Goal: Task Accomplishment & Management: Use online tool/utility

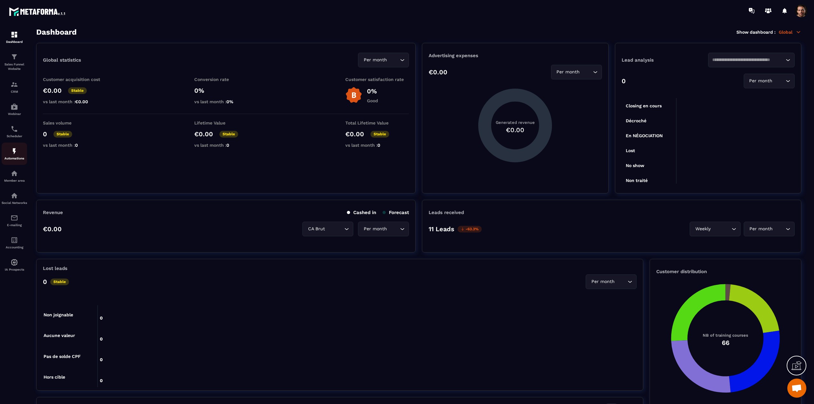
click at [14, 154] on img at bounding box center [14, 151] width 8 height 8
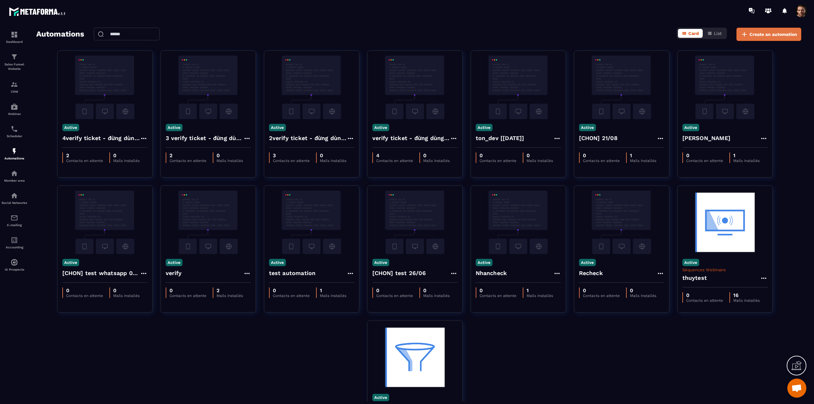
click at [773, 32] on span "Create an automation" at bounding box center [773, 34] width 48 height 6
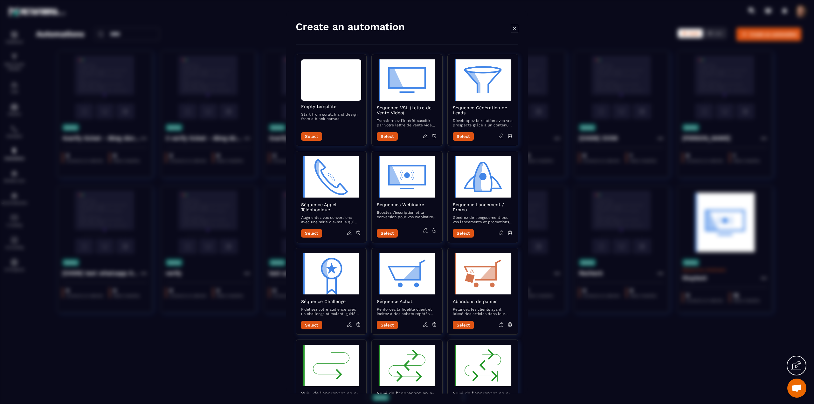
scroll to position [145, 0]
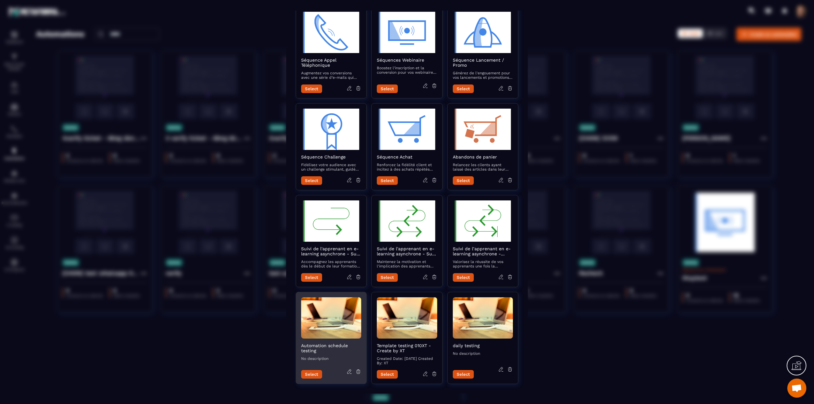
click at [314, 372] on button "Select" at bounding box center [311, 374] width 21 height 9
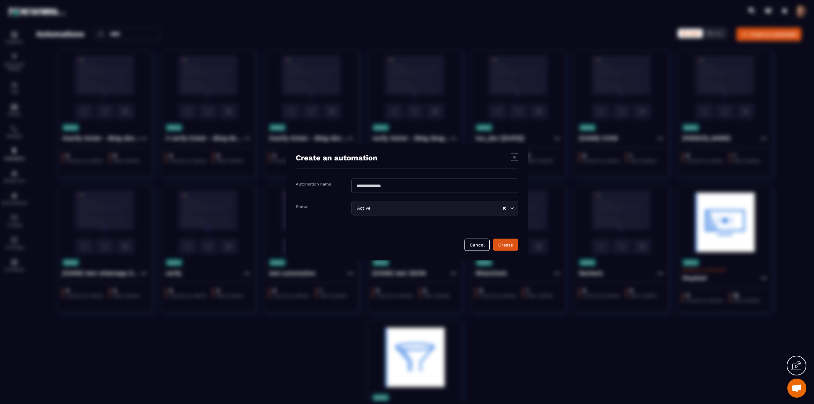
click at [393, 181] on input "Modal window" at bounding box center [434, 186] width 167 height 15
type input "*********"
click at [506, 246] on button "Create" at bounding box center [505, 245] width 25 height 12
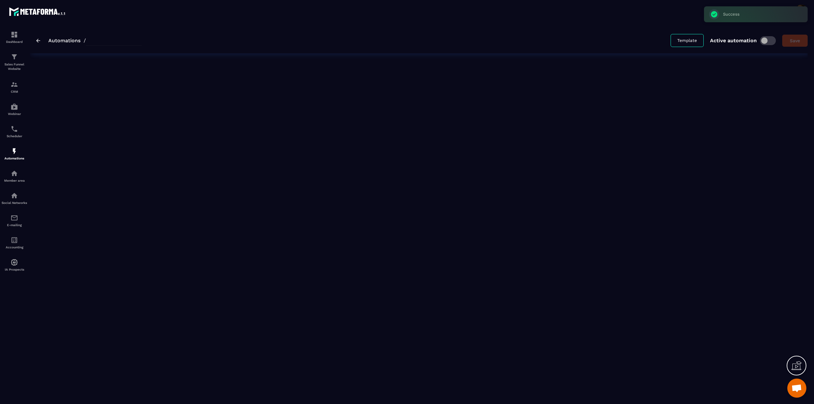
type input "*********"
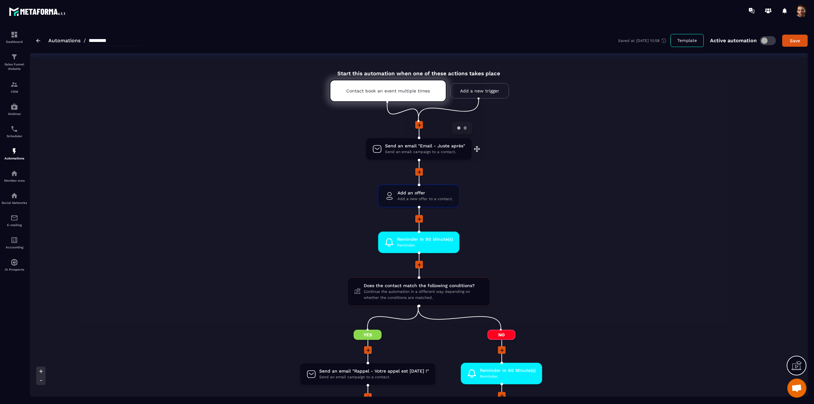
click at [393, 146] on span "Send an email "Email - Juste après"" at bounding box center [425, 146] width 80 height 6
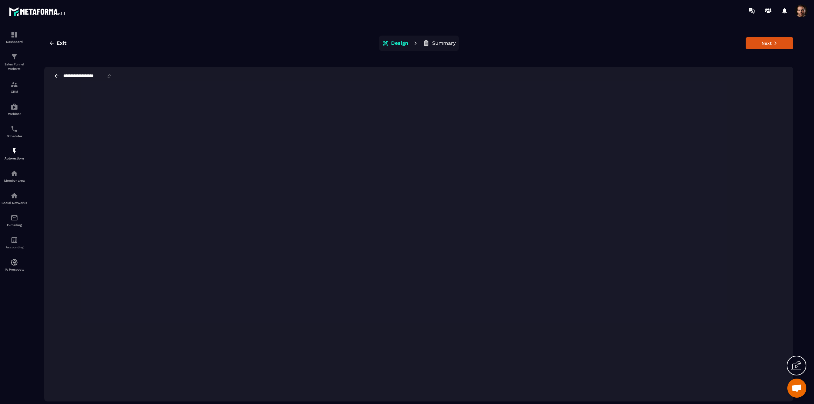
click at [57, 77] on icon at bounding box center [57, 76] width 6 height 6
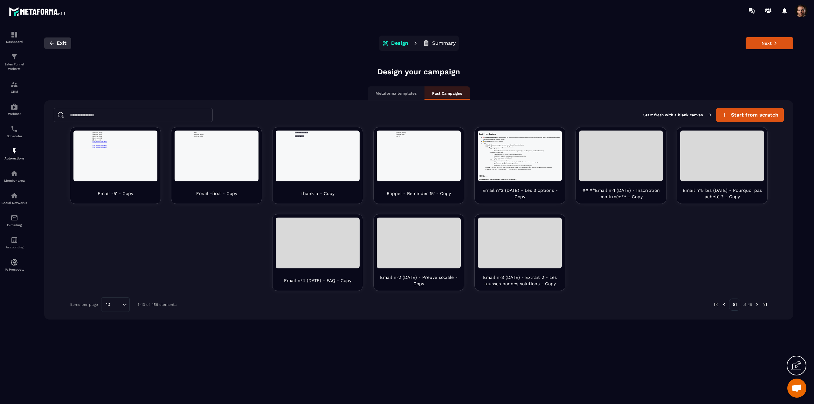
click at [48, 40] on button "Exit" at bounding box center [57, 43] width 27 height 11
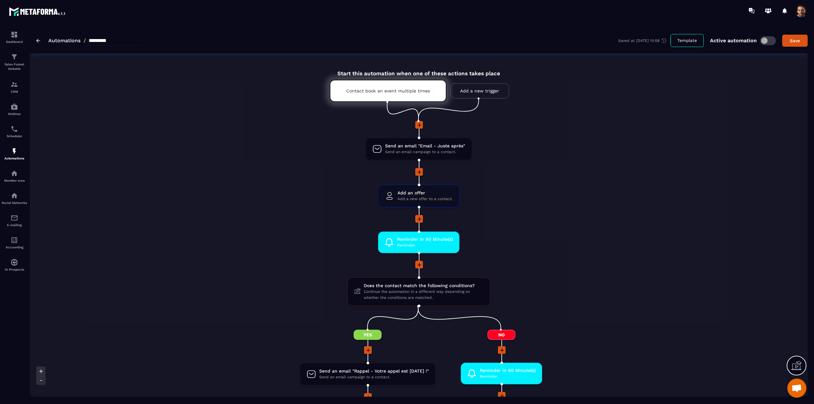
click at [692, 34] on button "Template" at bounding box center [686, 40] width 33 height 13
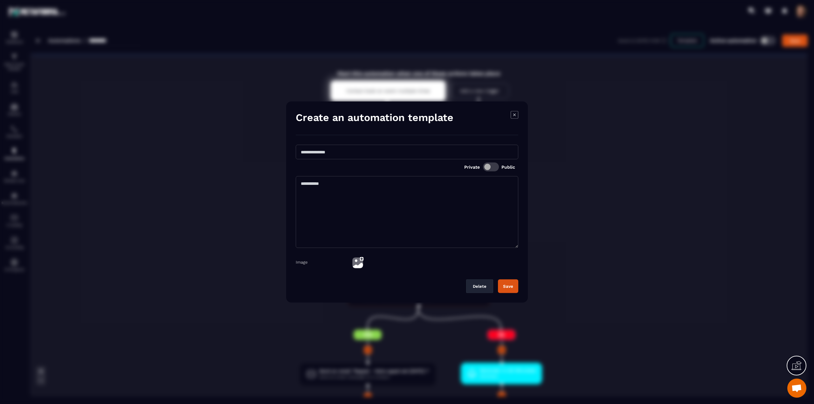
click at [512, 115] on icon "Modal window" at bounding box center [514, 115] width 8 height 8
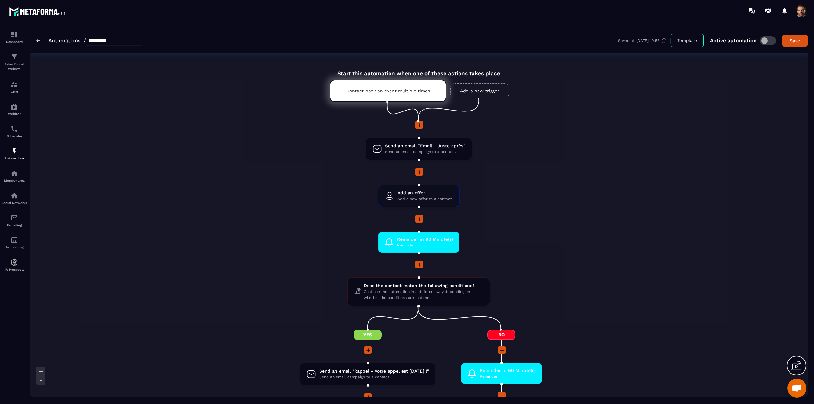
click at [65, 42] on link "Automations" at bounding box center [64, 41] width 32 height 6
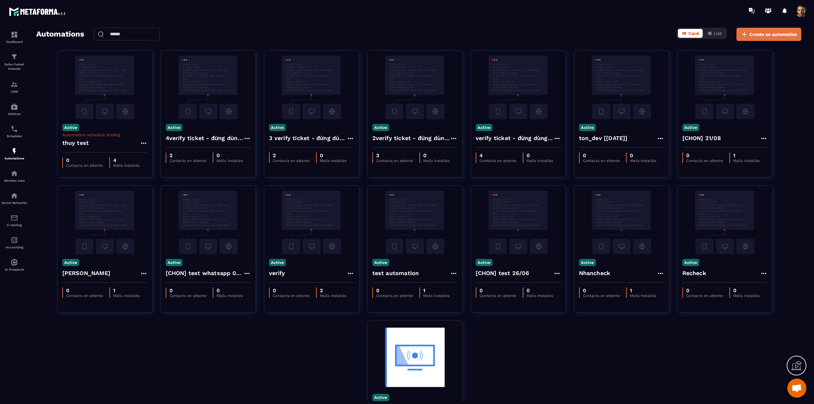
click at [749, 33] on span "Create an automation" at bounding box center [773, 34] width 48 height 6
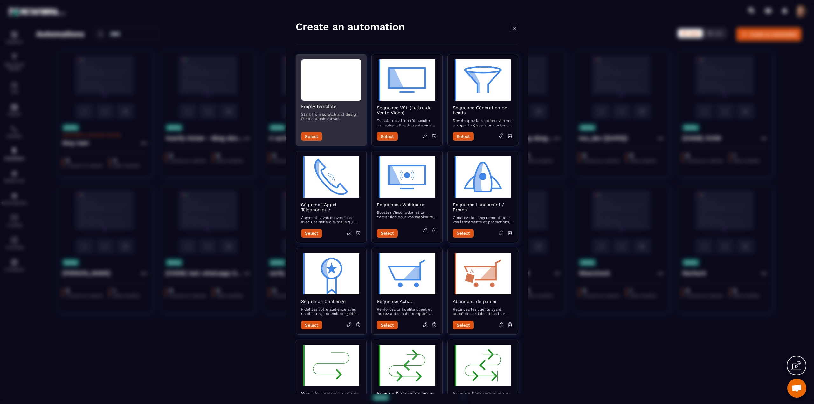
click at [317, 136] on button "Select" at bounding box center [311, 136] width 21 height 9
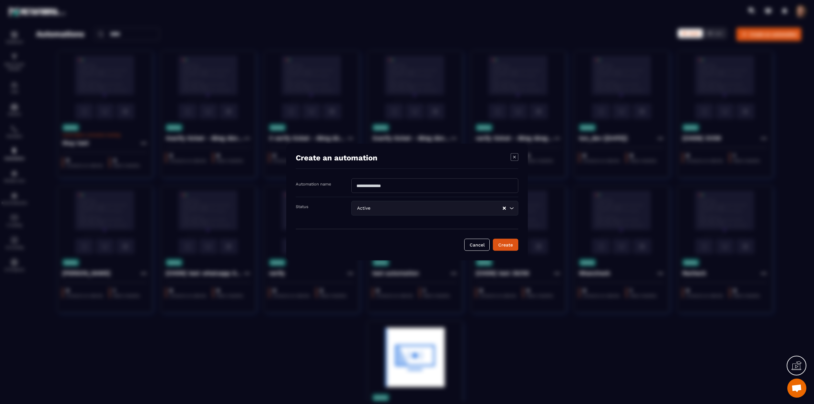
click at [513, 157] on icon "Modal window" at bounding box center [514, 158] width 8 height 8
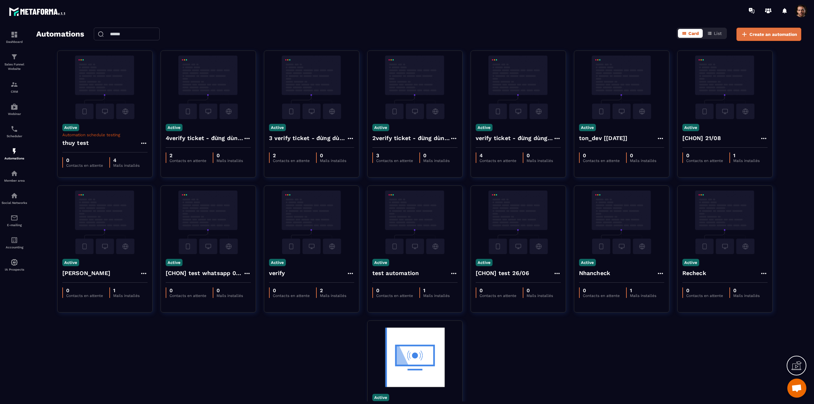
click at [779, 34] on span "Create an automation" at bounding box center [773, 34] width 48 height 6
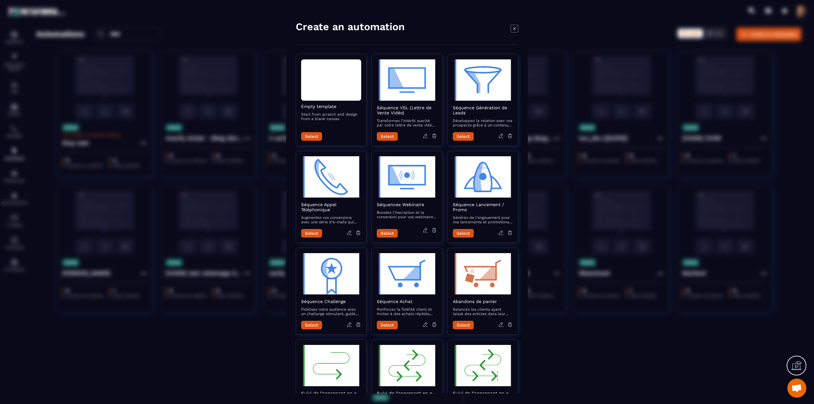
click at [515, 30] on icon "Modal window" at bounding box center [514, 28] width 8 height 8
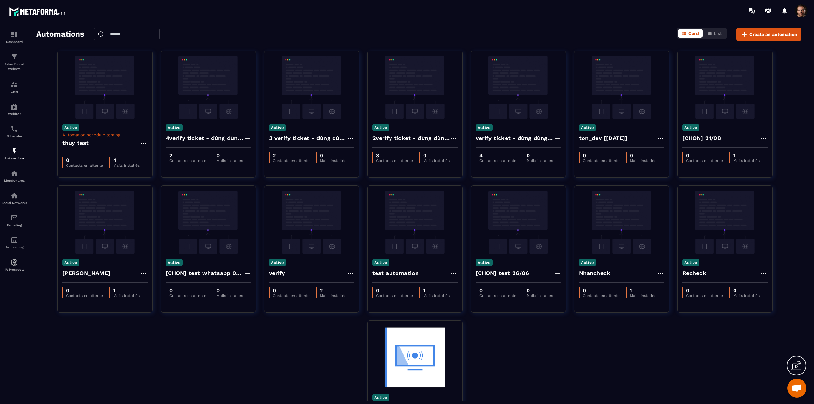
click at [800, 13] on span at bounding box center [801, 10] width 13 height 13
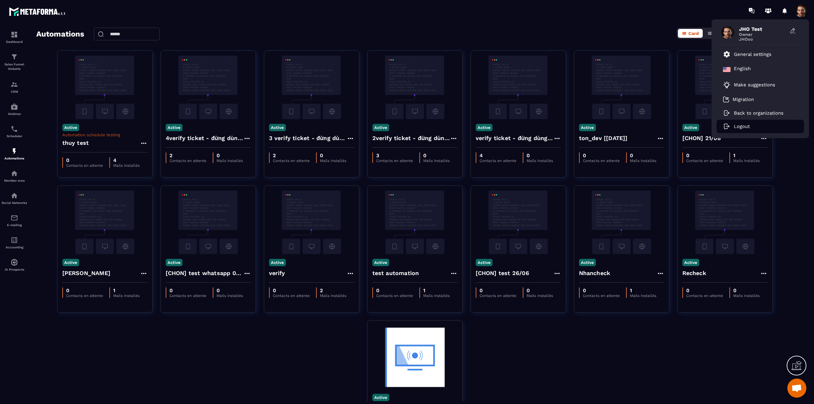
click at [748, 127] on p "Logout" at bounding box center [742, 127] width 16 height 6
